Goal: Find specific fact: Find specific fact

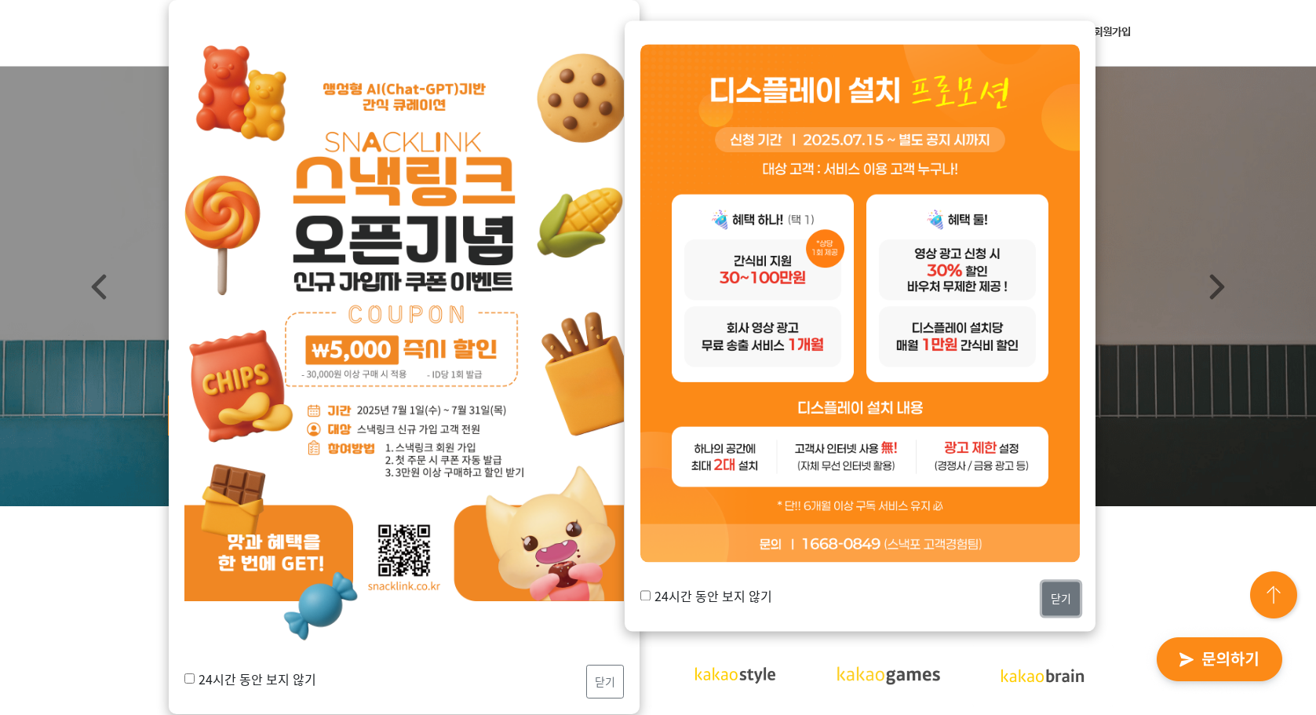
click at [1045, 592] on button "닫기" at bounding box center [1061, 599] width 38 height 34
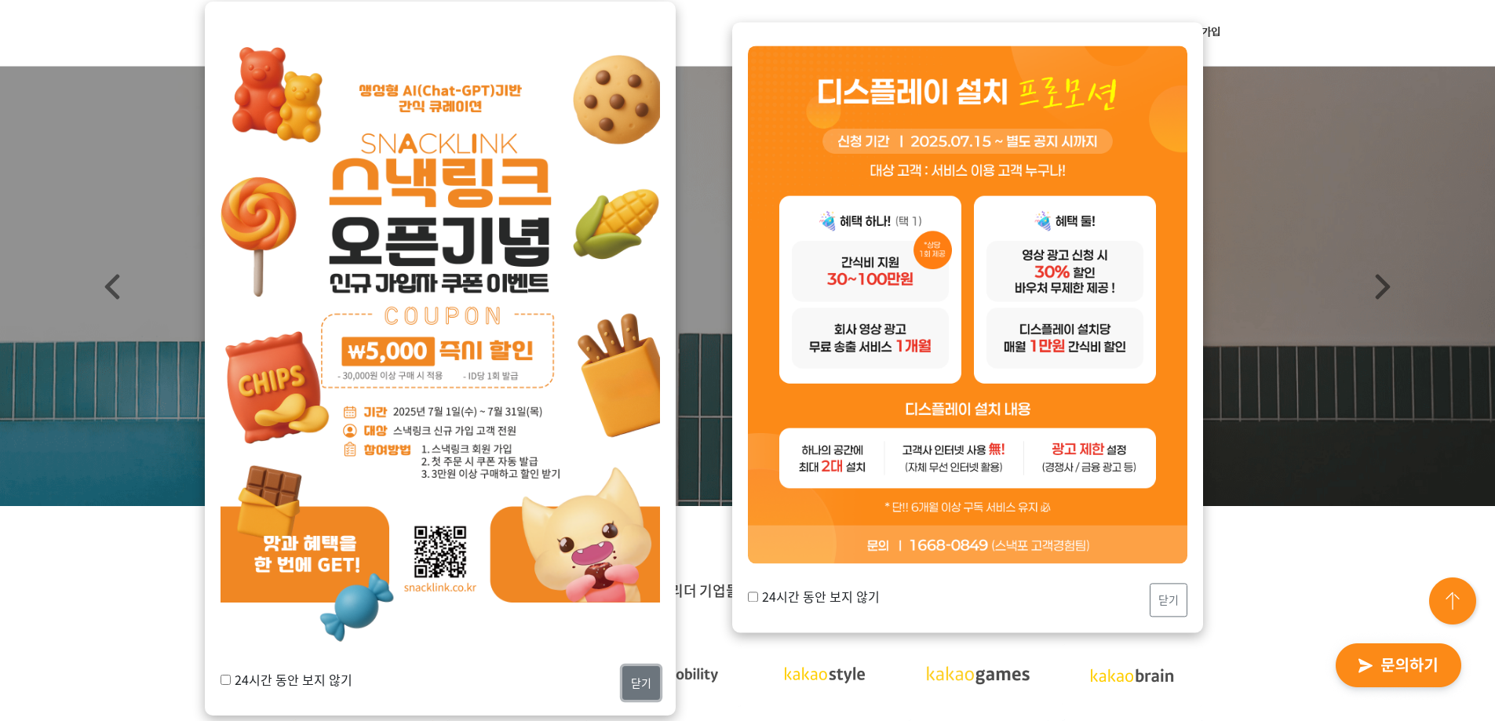
click at [633, 681] on button "닫기" at bounding box center [641, 683] width 38 height 34
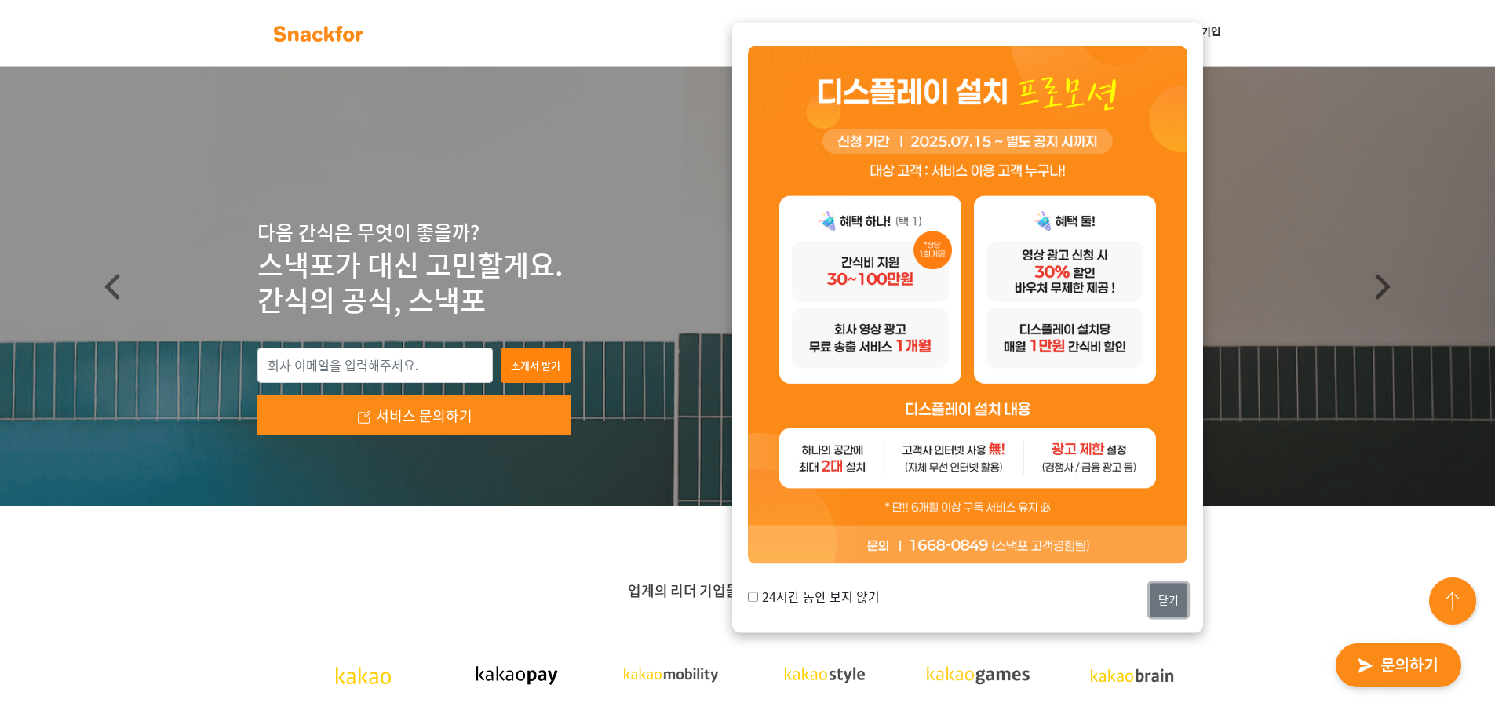
click at [1163, 597] on button "닫기" at bounding box center [1168, 600] width 38 height 34
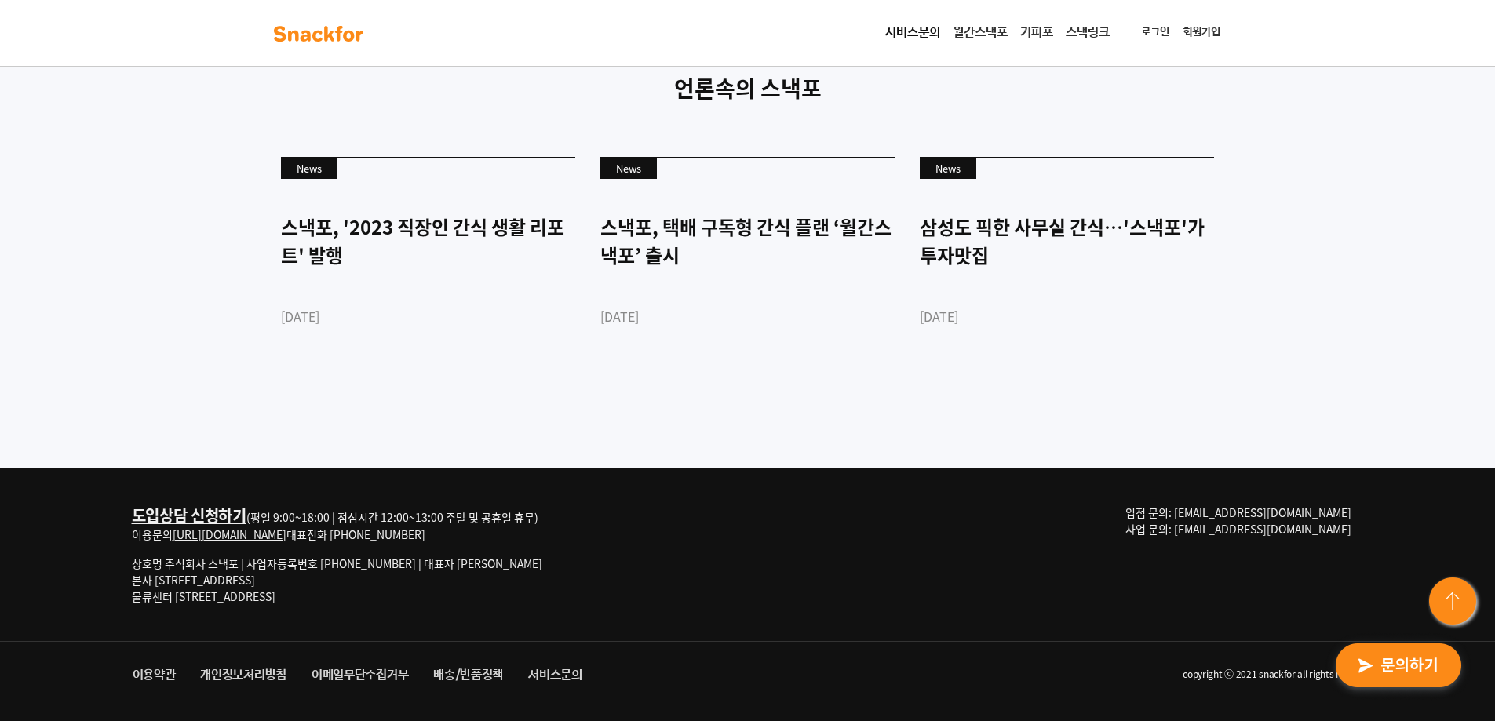
scroll to position [4280, 0]
drag, startPoint x: 323, startPoint y: 562, endPoint x: 388, endPoint y: 566, distance: 65.3
click at [388, 566] on p "상호명 주식회사 스낵포 | 사업자등록번호 [PHONE_NUMBER] | 대표자 [PERSON_NAME] 본사 [STREET_ADDRESS] 물…" at bounding box center [337, 579] width 410 height 49
copy p "[PHONE_NUMBER]"
